Goal: Navigation & Orientation: Find specific page/section

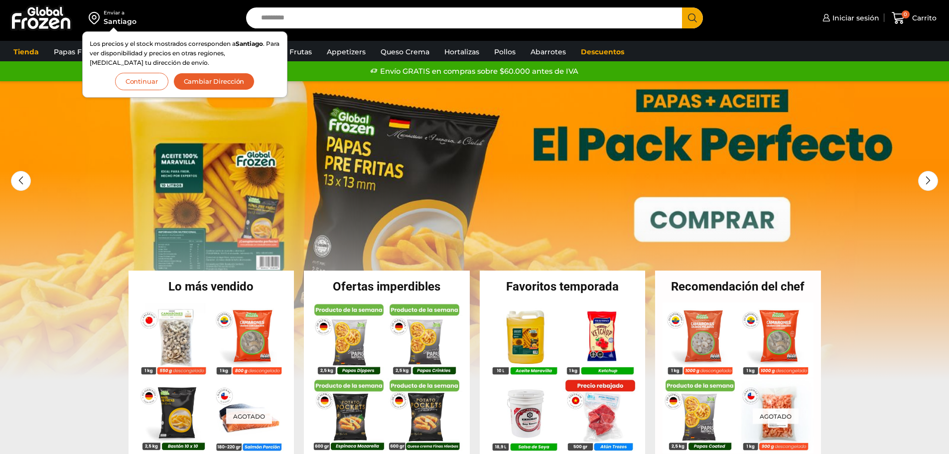
click at [151, 82] on button "Continuar" at bounding box center [141, 81] width 53 height 17
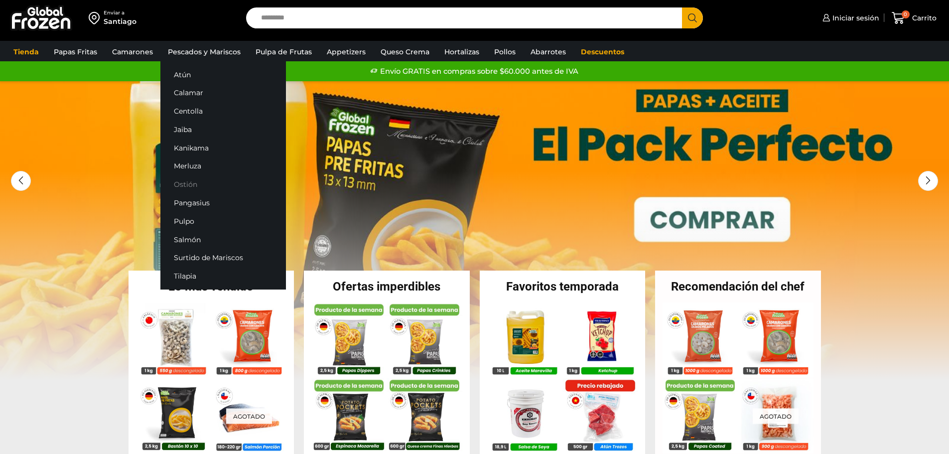
click at [187, 184] on link "Ostión" at bounding box center [223, 184] width 126 height 18
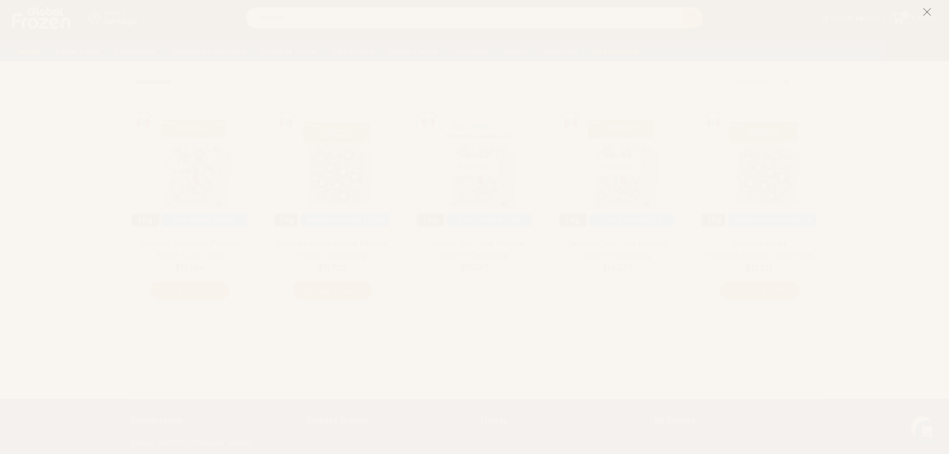
click at [928, 12] on icon at bounding box center [927, 11] width 9 height 9
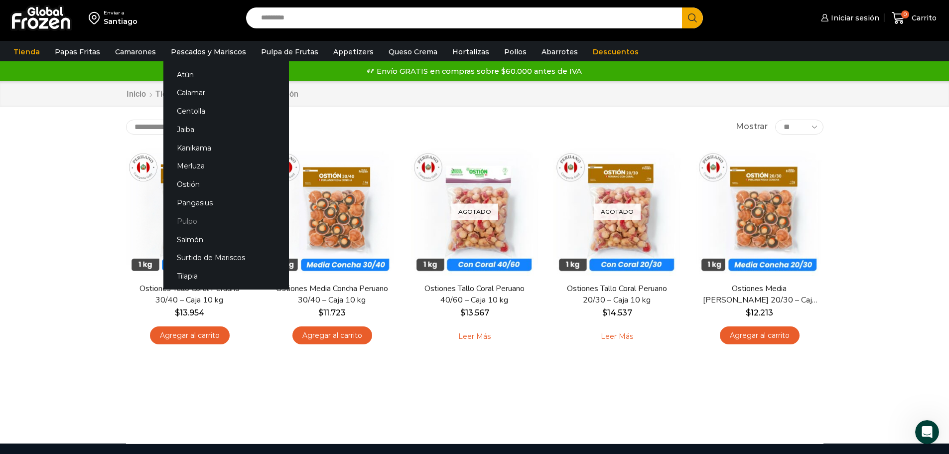
click at [195, 216] on link "Pulpo" at bounding box center [226, 221] width 126 height 18
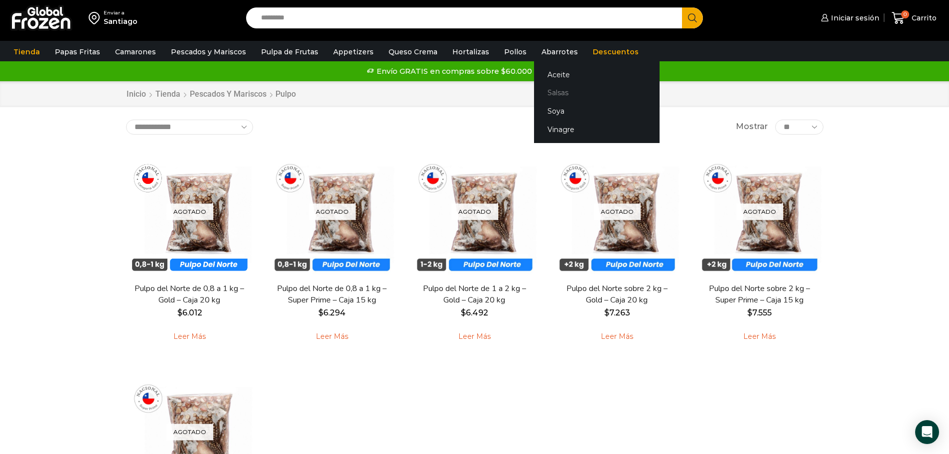
click at [549, 87] on link "Salsas" at bounding box center [597, 93] width 126 height 18
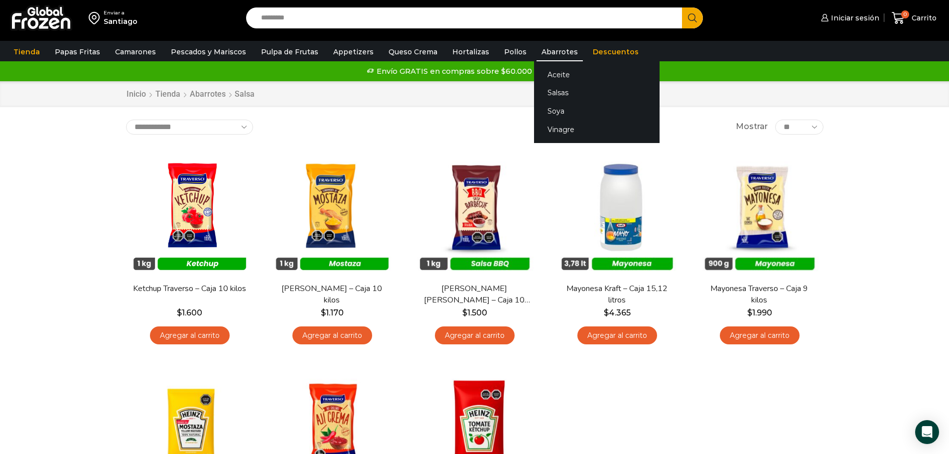
click at [537, 47] on link "Abarrotes" at bounding box center [560, 51] width 46 height 19
